Goal: Task Accomplishment & Management: Use online tool/utility

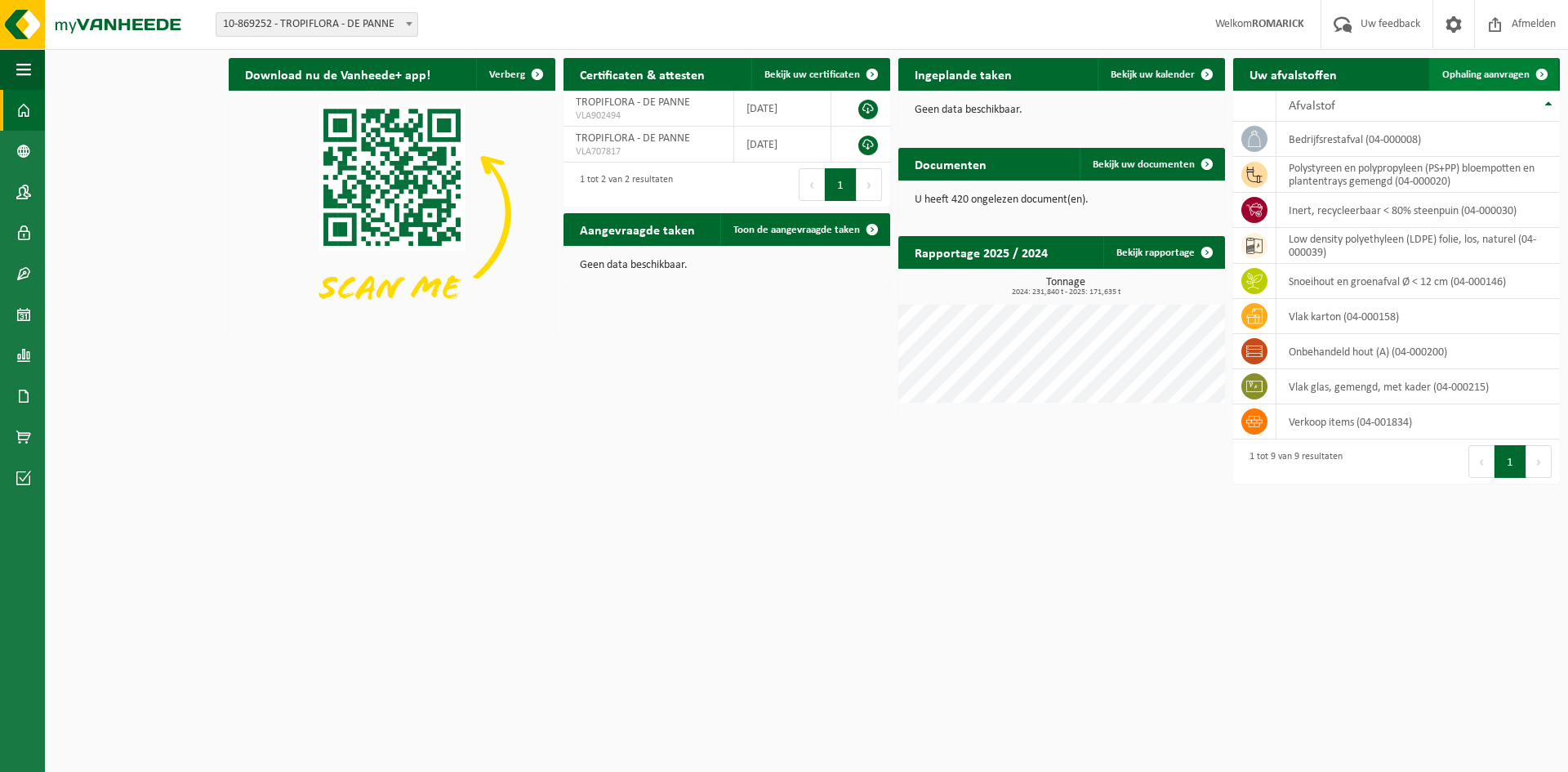
click at [1472, 69] on span "Ophaling aanvragen" at bounding box center [1486, 74] width 88 height 11
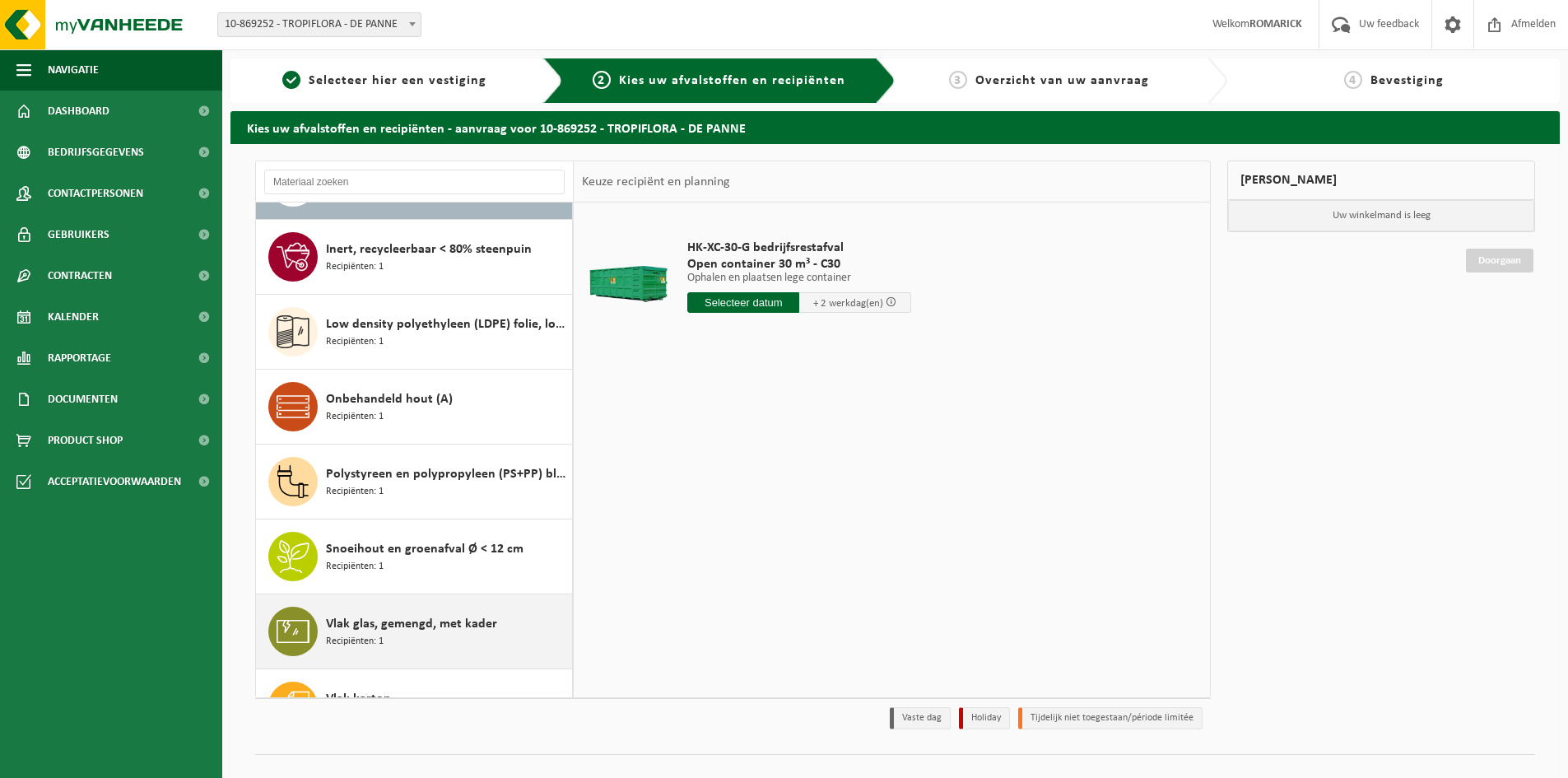
scroll to position [104, 0]
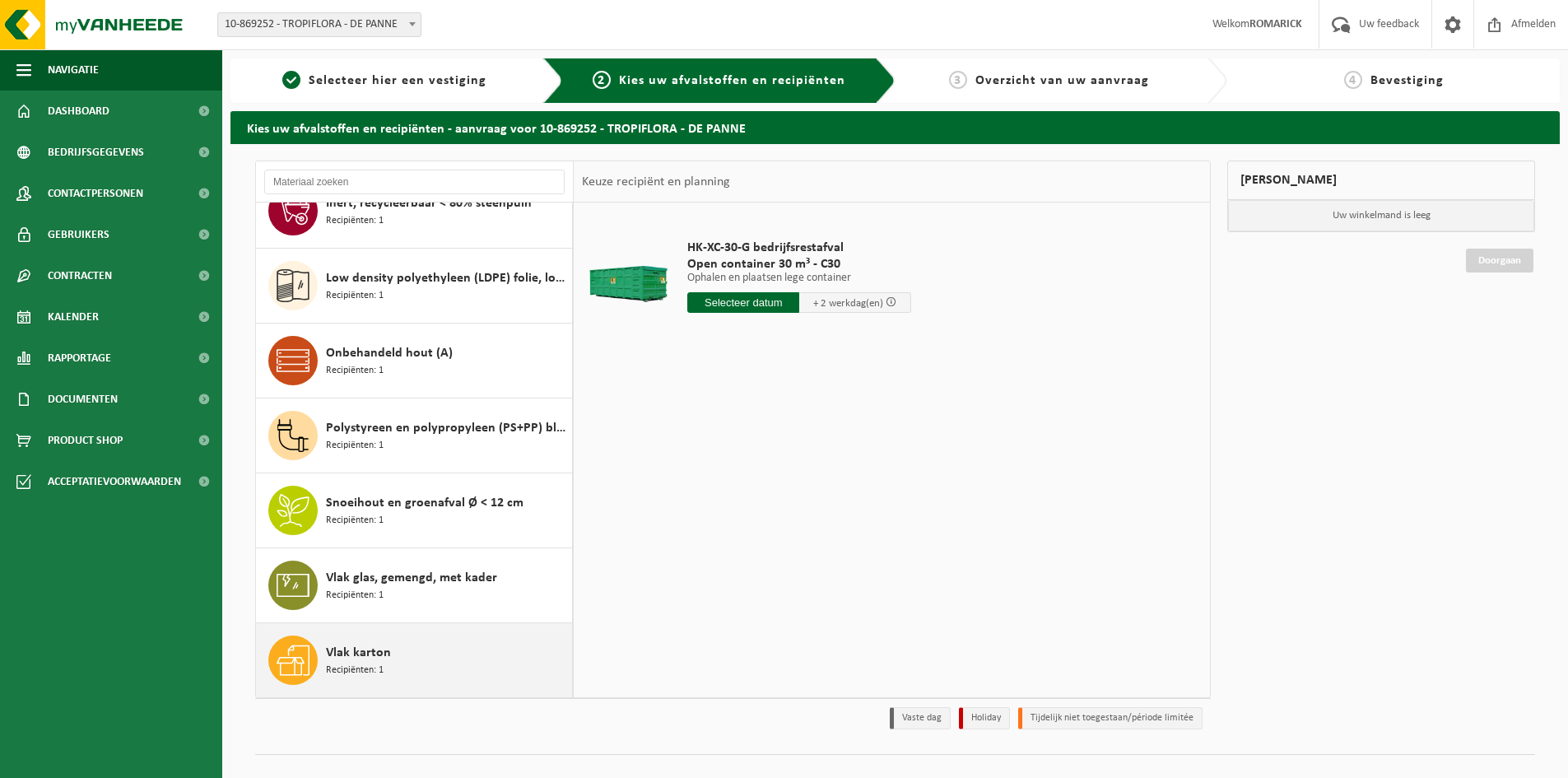
click at [352, 666] on span "Recipiënten: 1" at bounding box center [354, 670] width 57 height 16
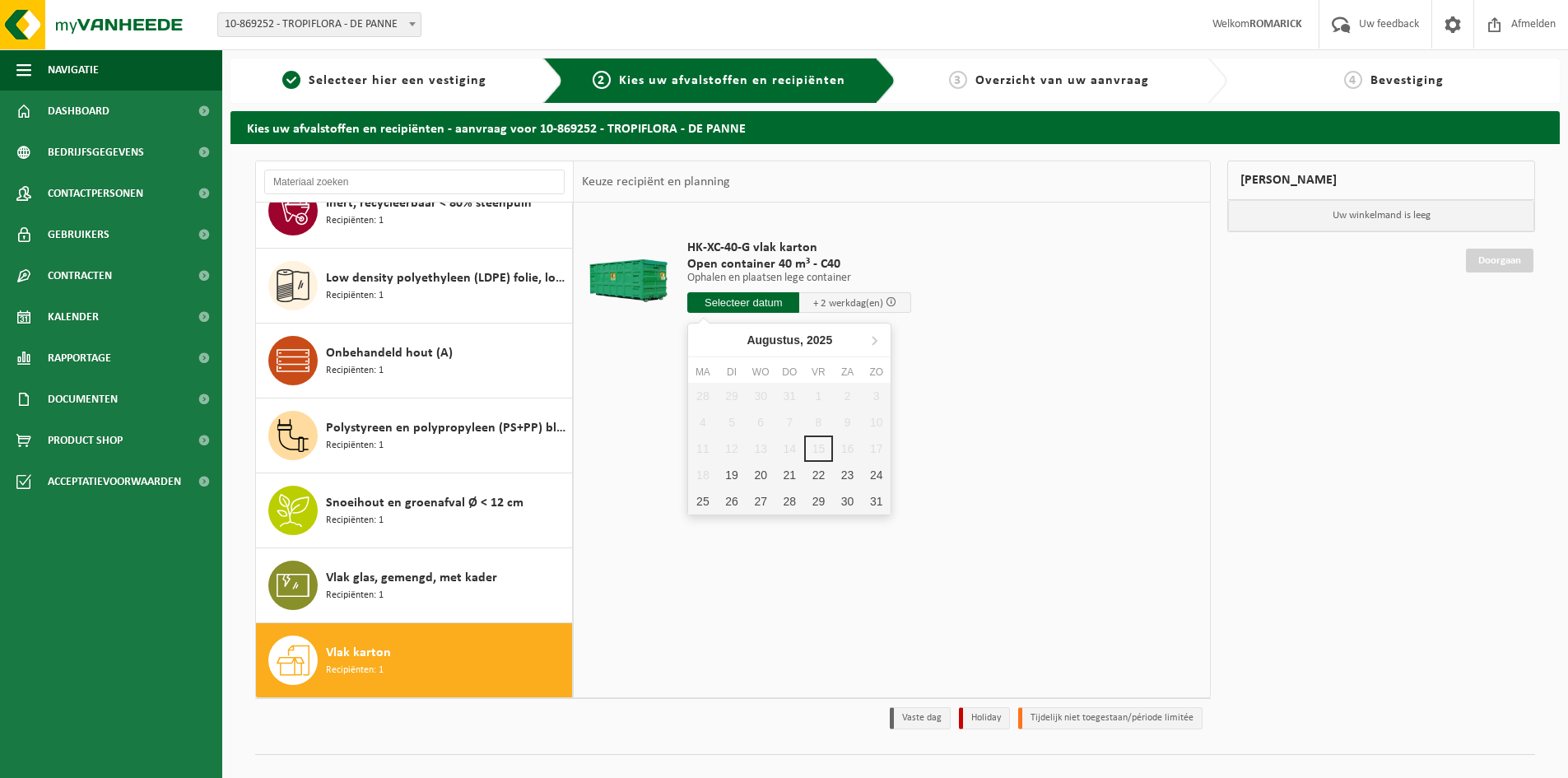
click at [759, 299] on input "text" at bounding box center [743, 301] width 112 height 20
click at [726, 469] on div "19" at bounding box center [731, 475] width 29 height 26
type input "Van 2025-08-19"
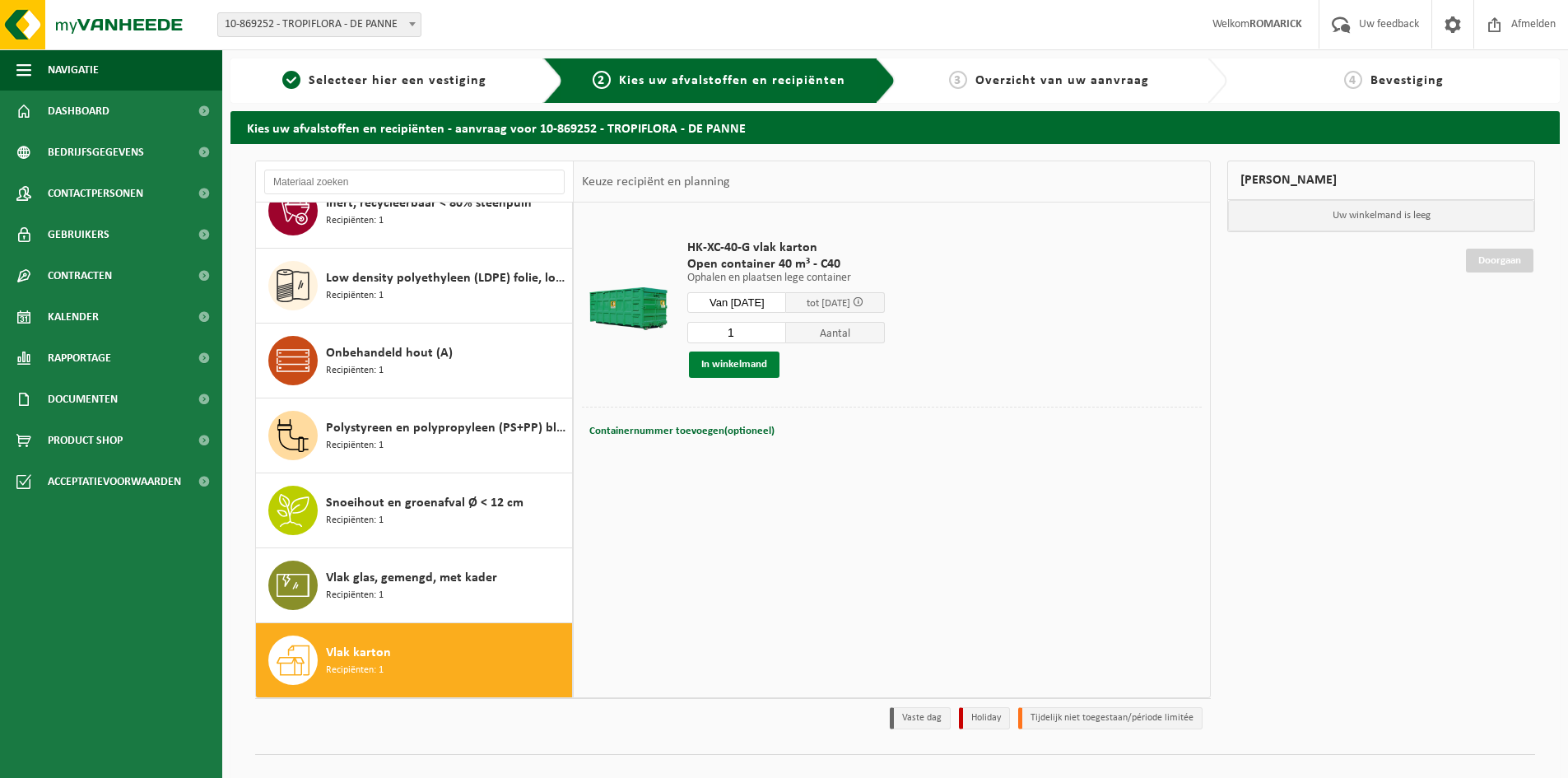
click at [731, 359] on button "In winkelmand" at bounding box center [733, 364] width 90 height 26
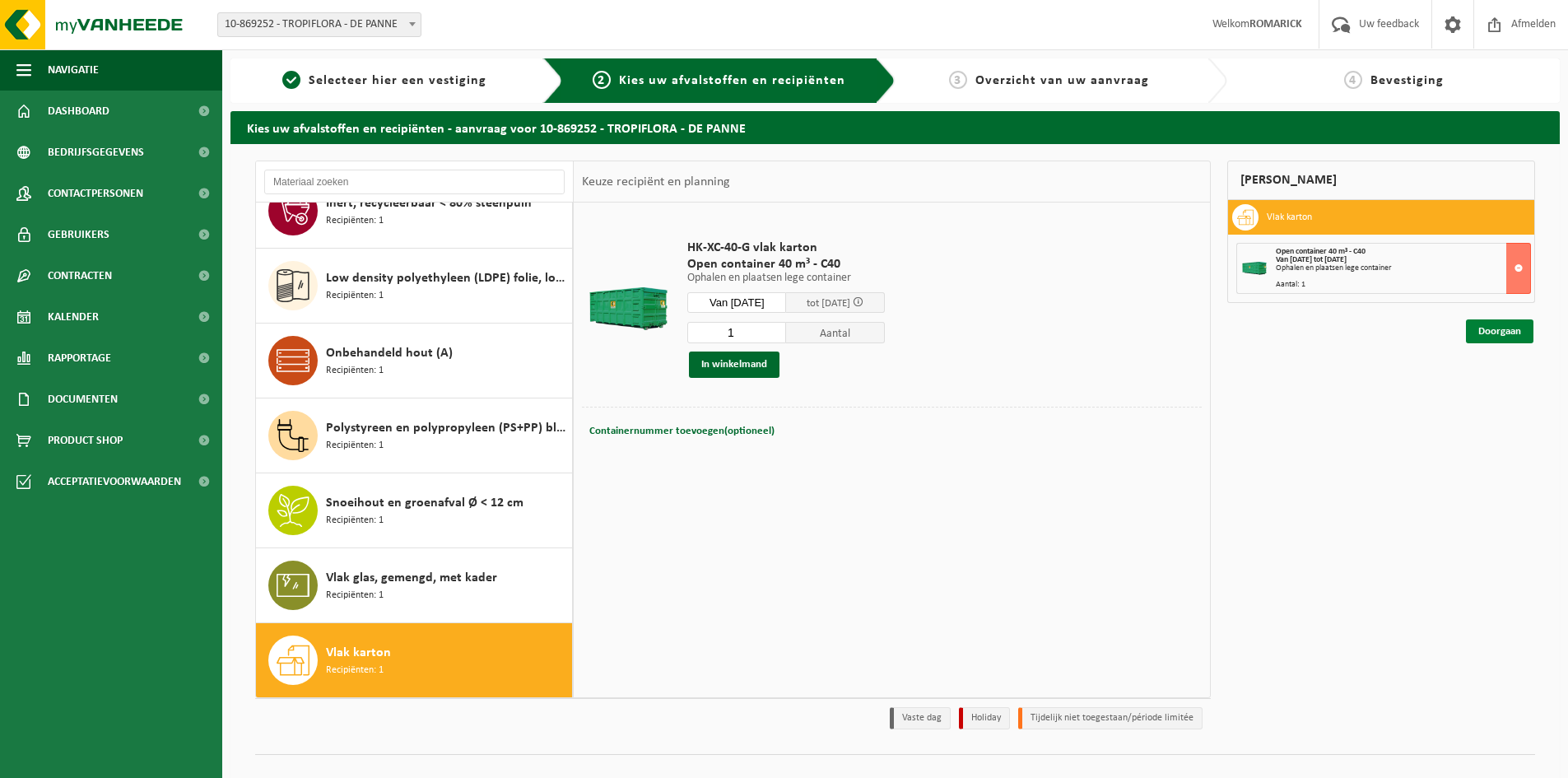
click at [1508, 336] on link "Doorgaan" at bounding box center [1499, 331] width 67 height 24
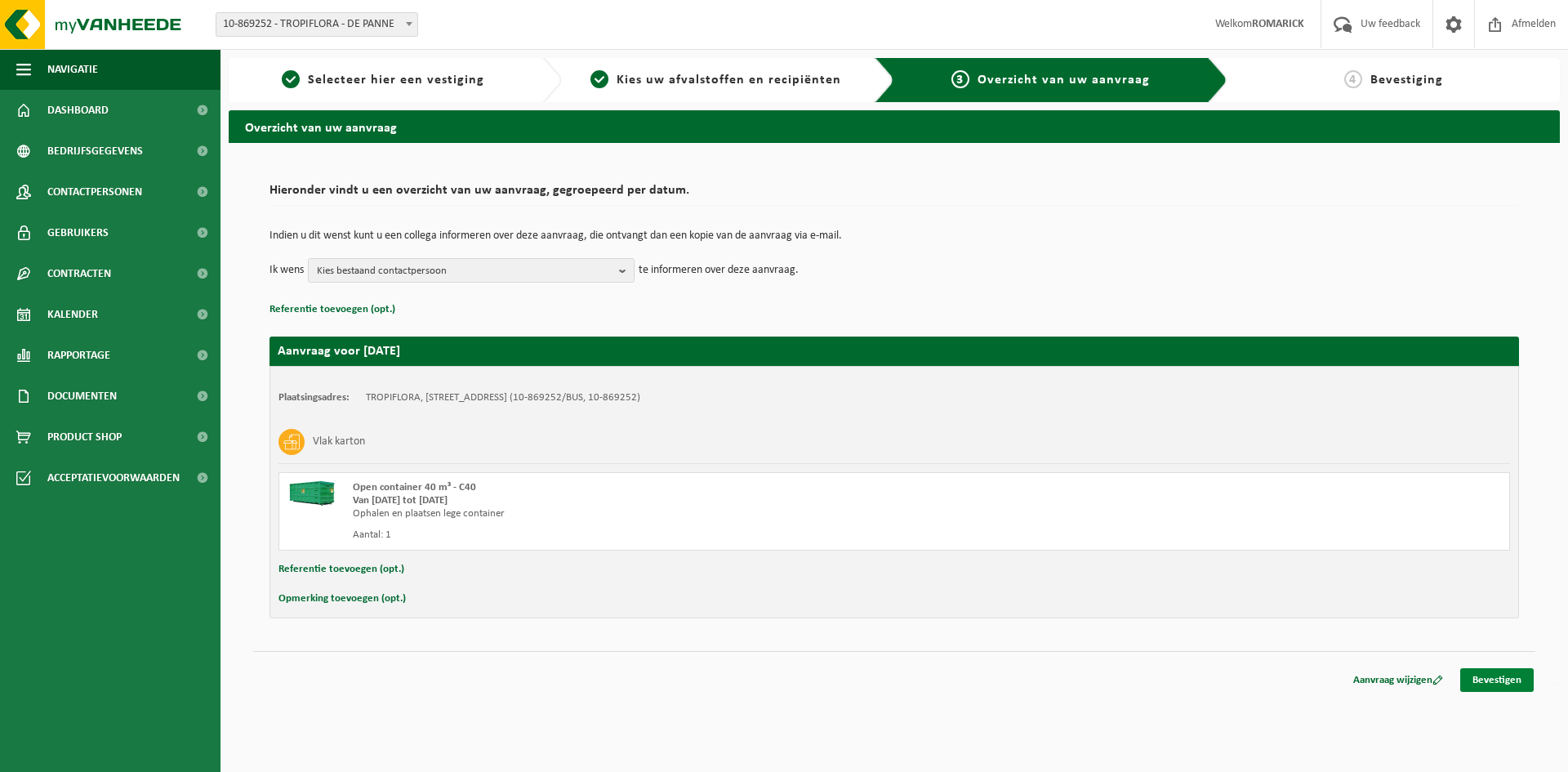
click at [1511, 678] on link "Bevestigen" at bounding box center [1497, 679] width 73 height 24
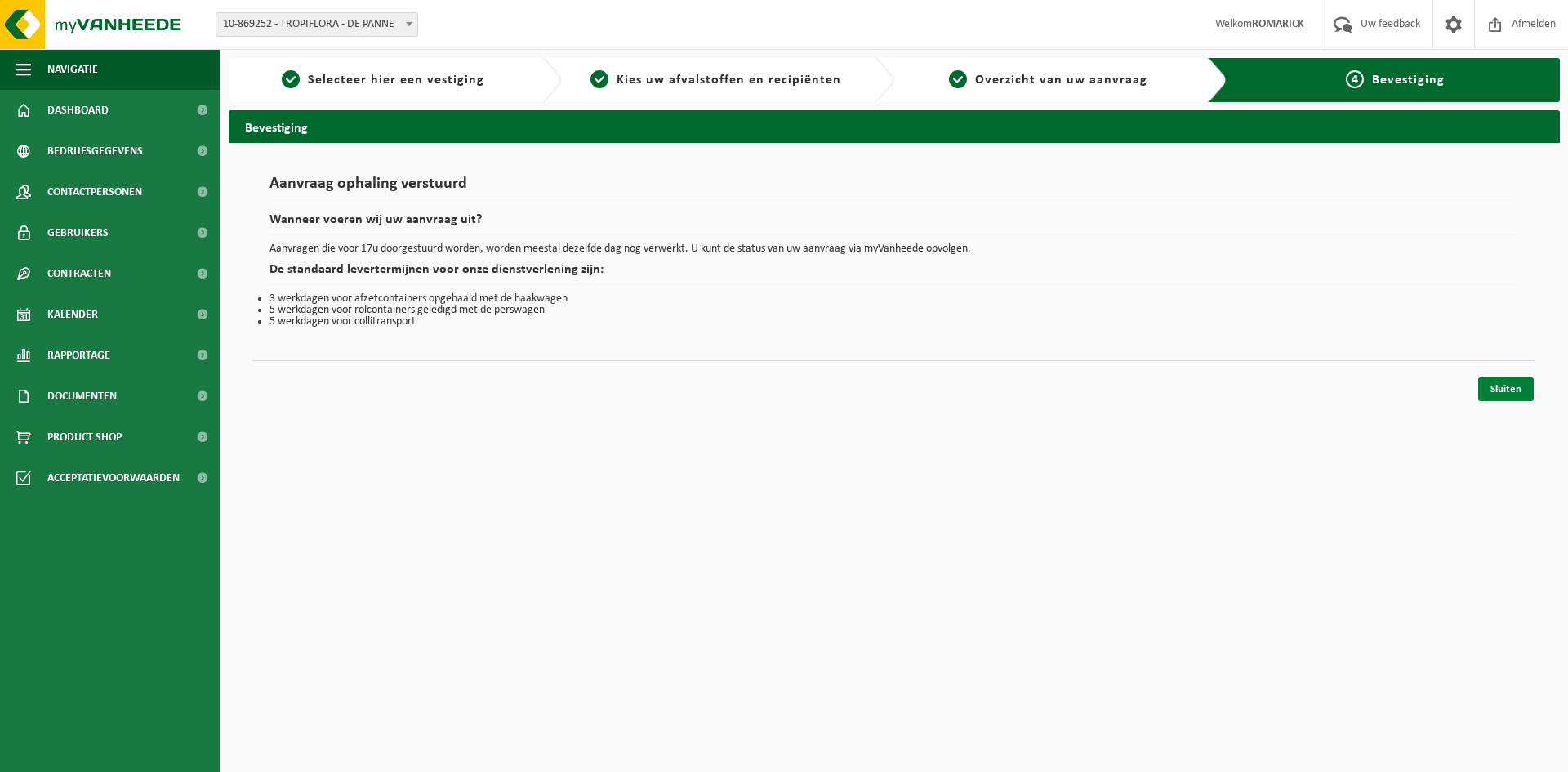
click at [1505, 387] on link "Sluiten" at bounding box center [1506, 389] width 56 height 24
